Goal: Transaction & Acquisition: Purchase product/service

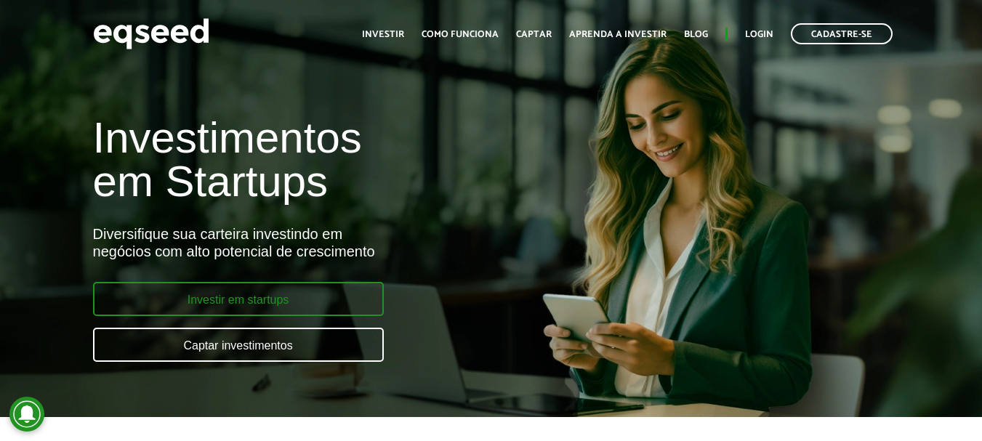
click at [249, 310] on link "Investir em startups" at bounding box center [238, 299] width 291 height 34
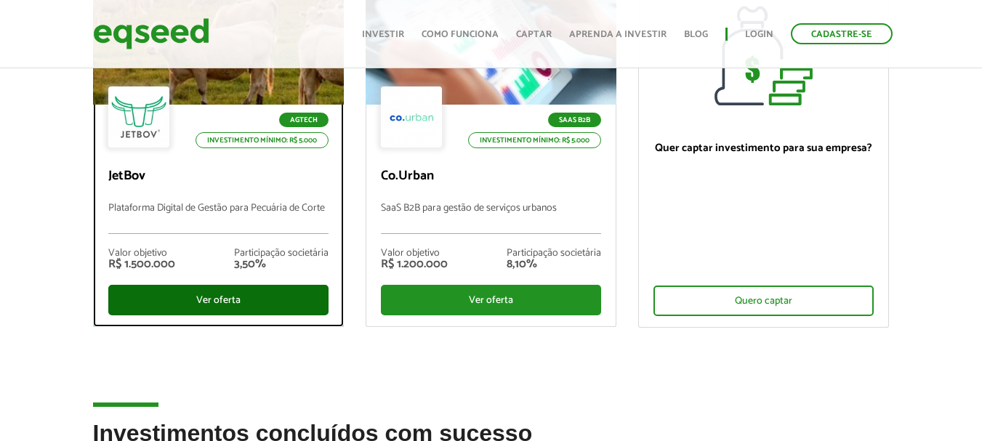
click at [220, 297] on div "Ver oferta" at bounding box center [218, 300] width 220 height 31
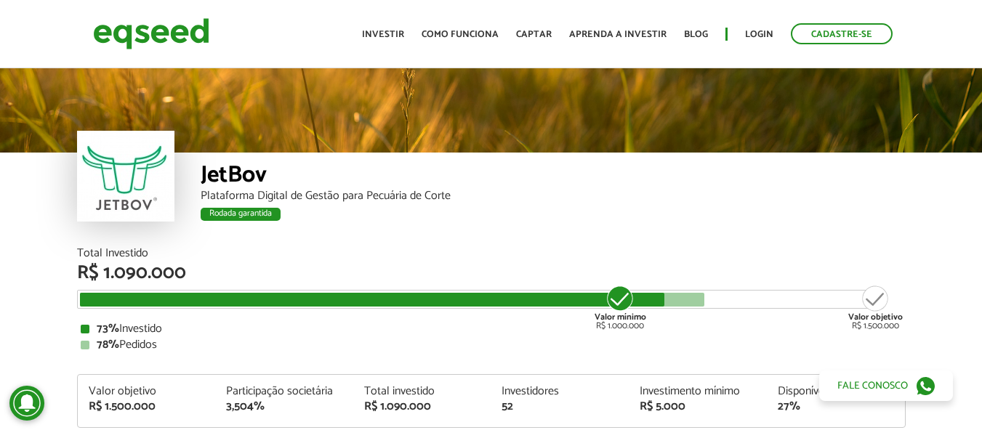
scroll to position [1726, 0]
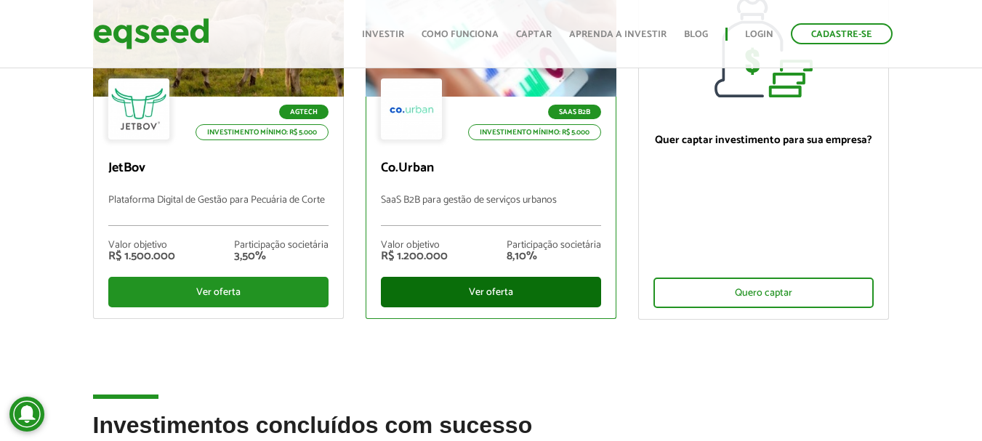
scroll to position [233, 0]
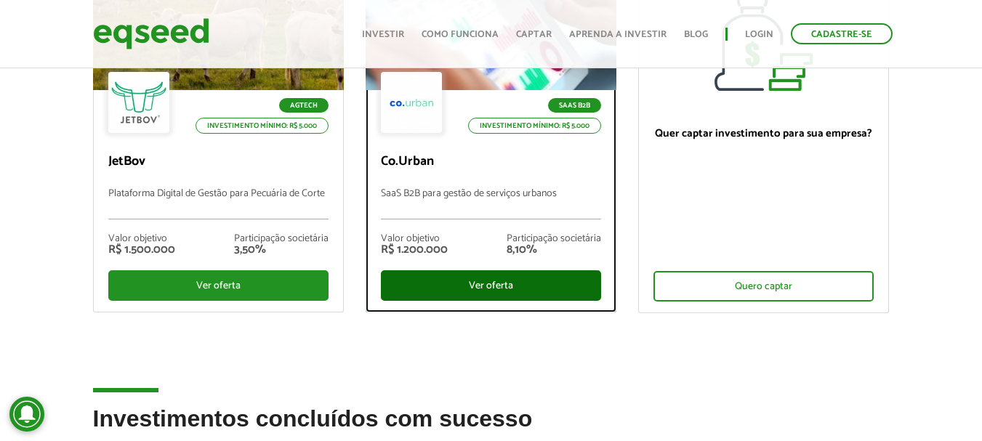
click at [483, 278] on div "Ver oferta" at bounding box center [491, 285] width 220 height 31
click at [478, 290] on div "Ver oferta" at bounding box center [491, 285] width 220 height 31
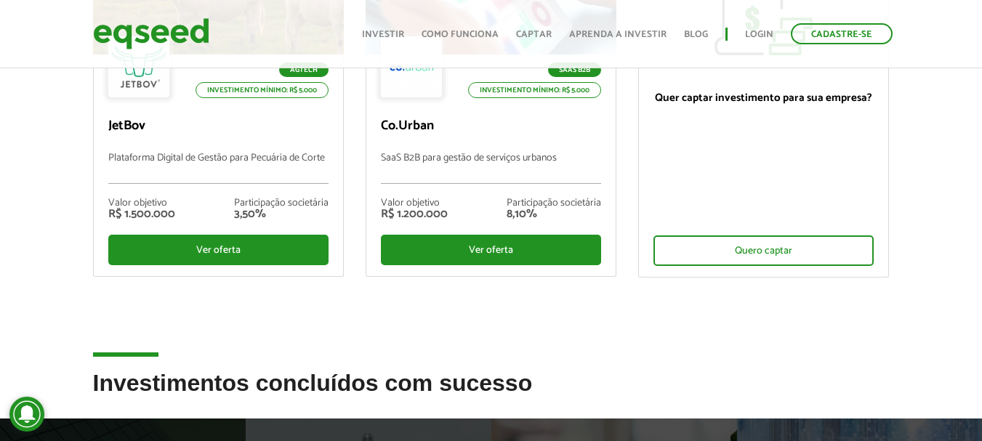
scroll to position [291, 0]
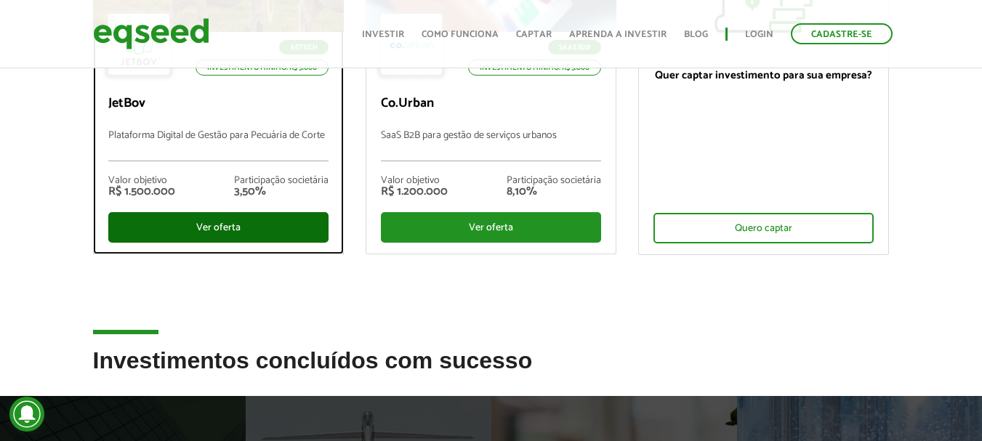
click at [234, 231] on div "Ver oferta" at bounding box center [218, 227] width 220 height 31
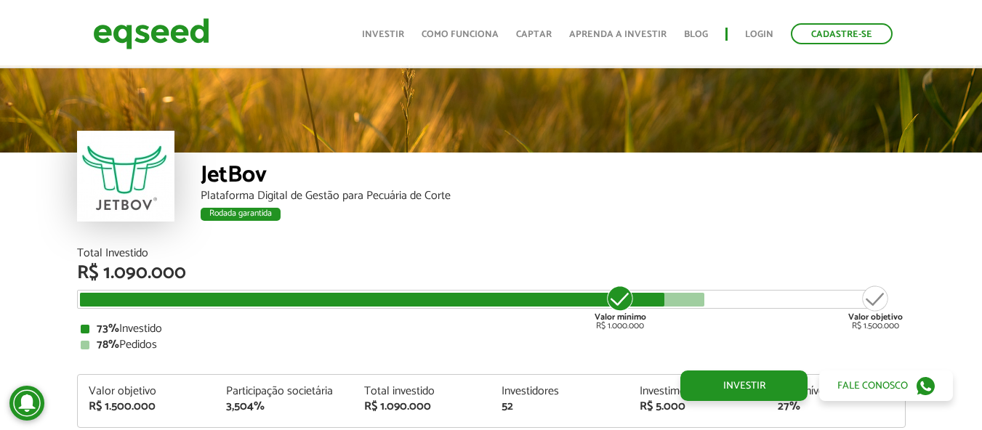
scroll to position [1726, 0]
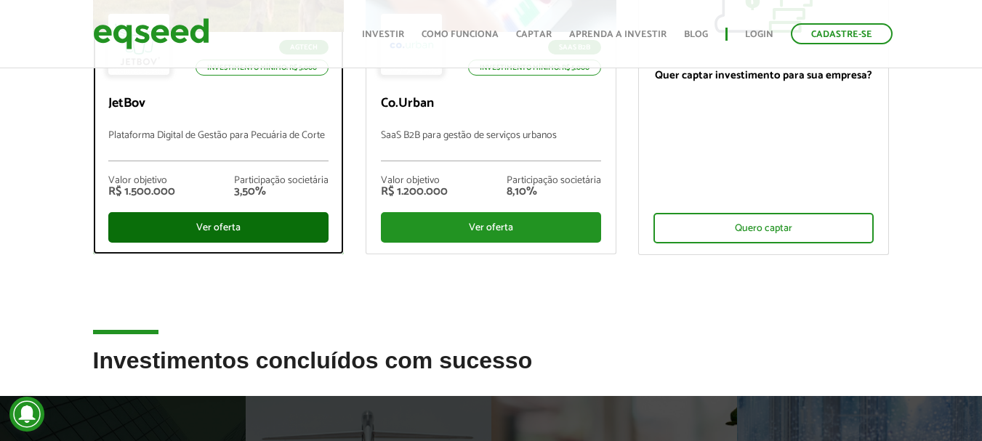
click at [249, 230] on div "Ver oferta" at bounding box center [218, 227] width 220 height 31
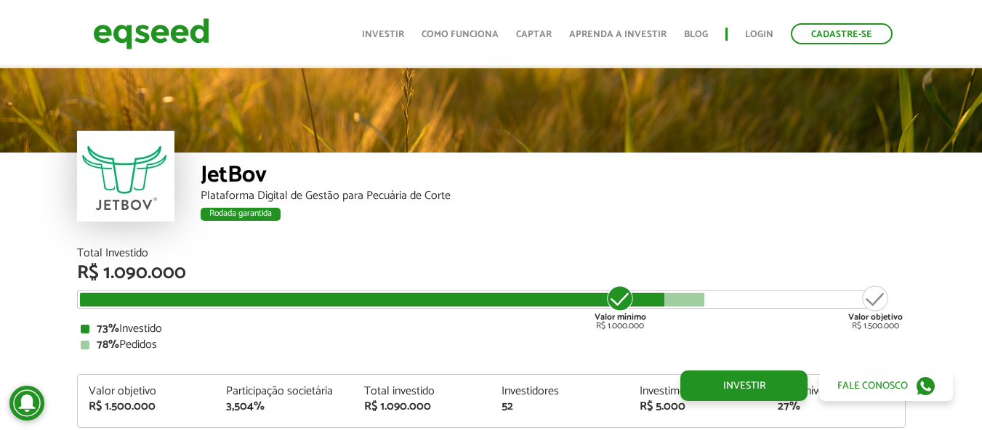
scroll to position [1726, 0]
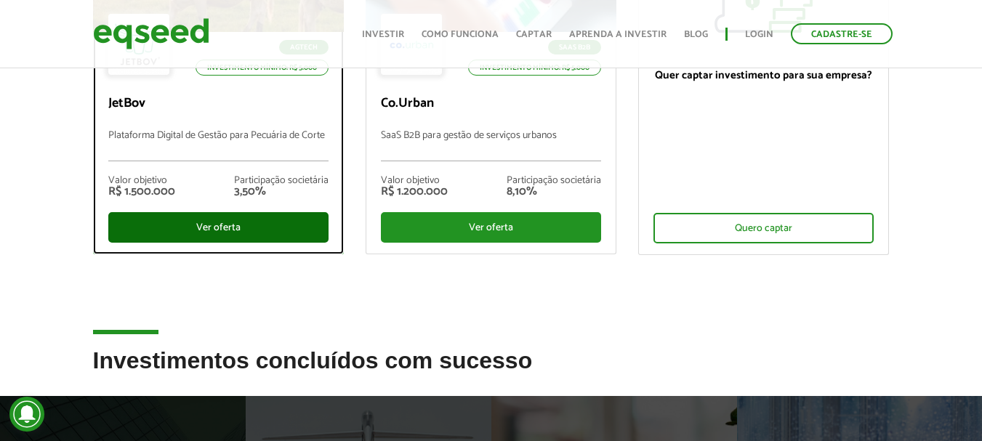
click at [196, 227] on div "Ver oferta" at bounding box center [218, 227] width 220 height 31
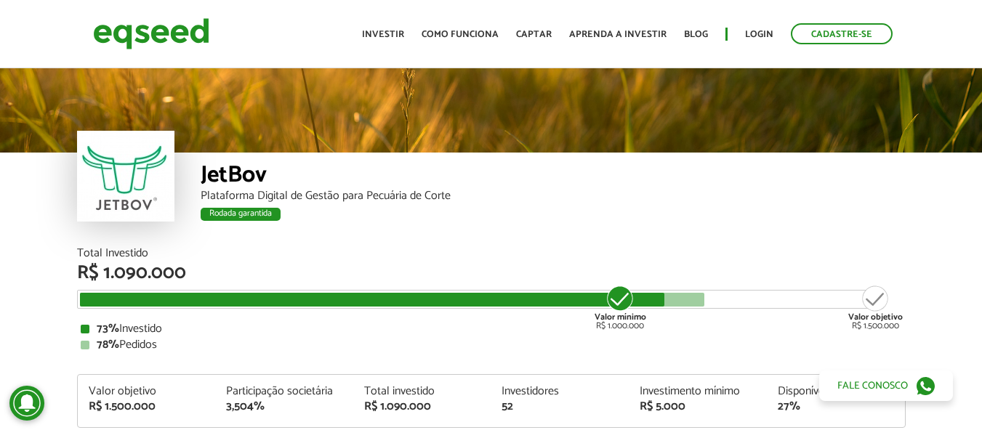
scroll to position [1726, 0]
